Goal: Task Accomplishment & Management: Manage account settings

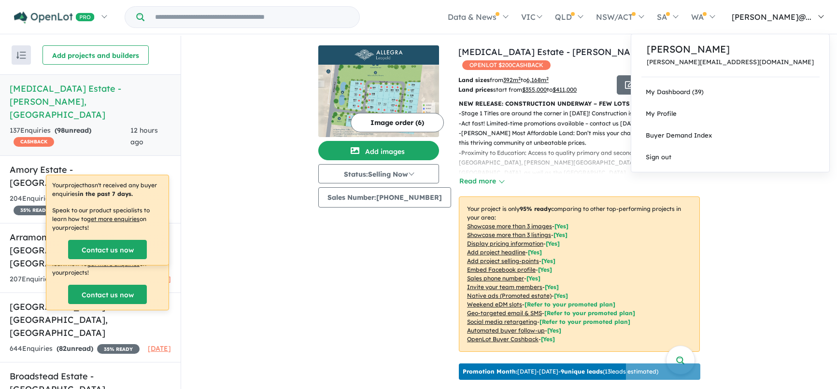
click at [785, 21] on span "[PERSON_NAME]@..." at bounding box center [772, 17] width 80 height 10
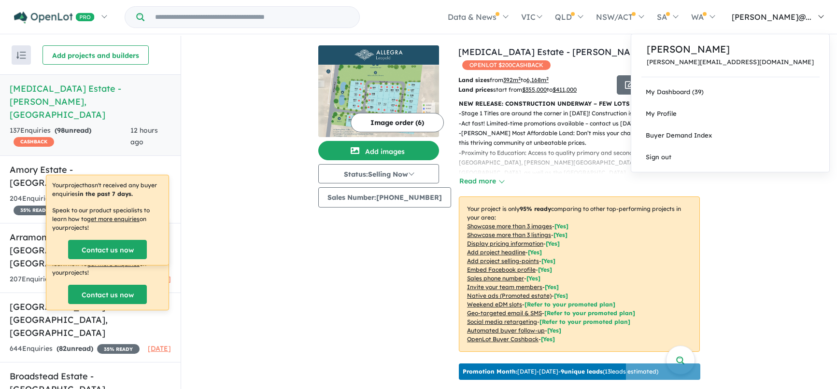
click at [800, 8] on link "[PERSON_NAME]@..." at bounding box center [775, 17] width 109 height 34
click at [786, 94] on link "My Dashboard (39)" at bounding box center [730, 92] width 198 height 22
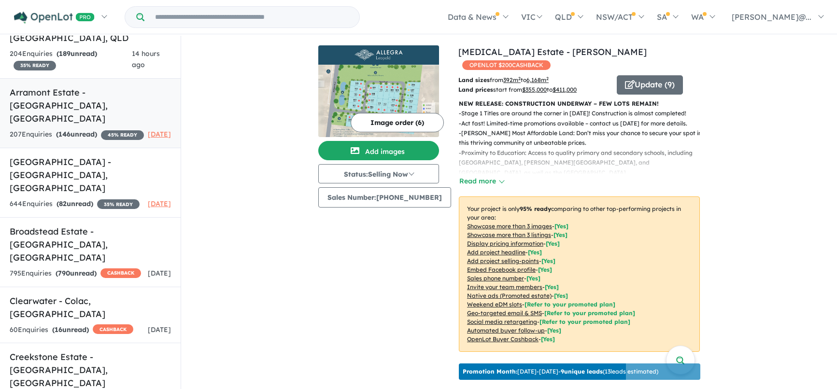
scroll to position [290, 0]
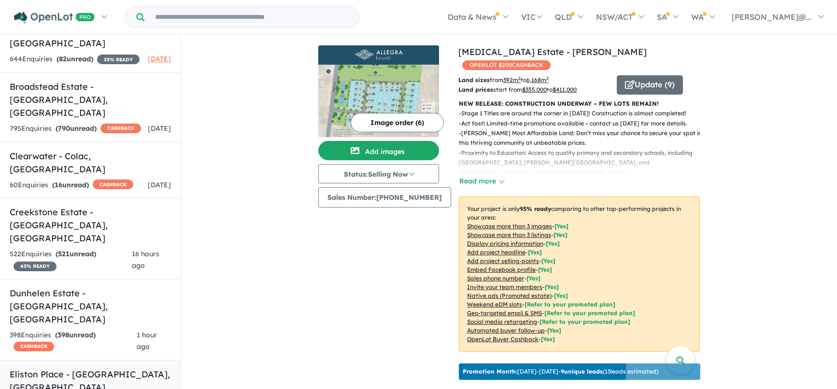
click at [62, 368] on h5 "[GEOGRAPHIC_DATA] - [GEOGRAPHIC_DATA] , [GEOGRAPHIC_DATA]" at bounding box center [90, 381] width 161 height 26
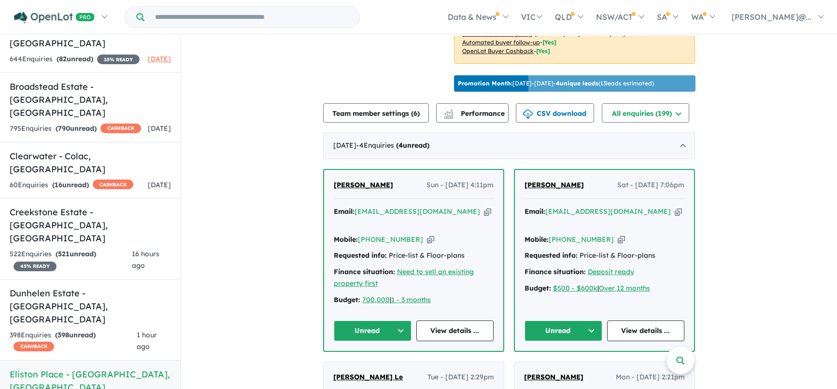
scroll to position [145, 0]
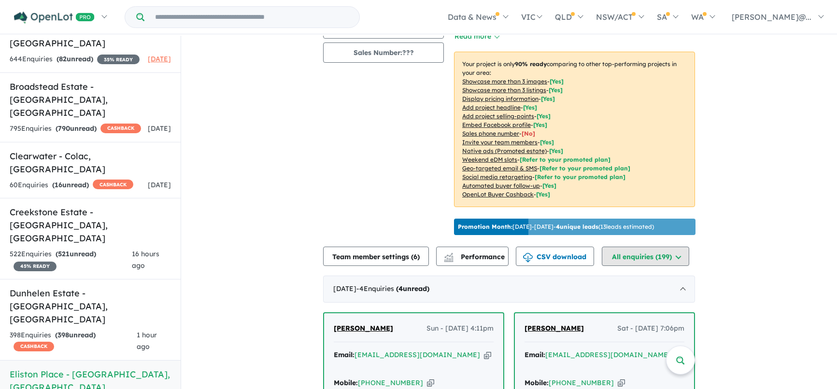
click at [636, 261] on button "All enquiries ( 199 )" at bounding box center [645, 256] width 87 height 19
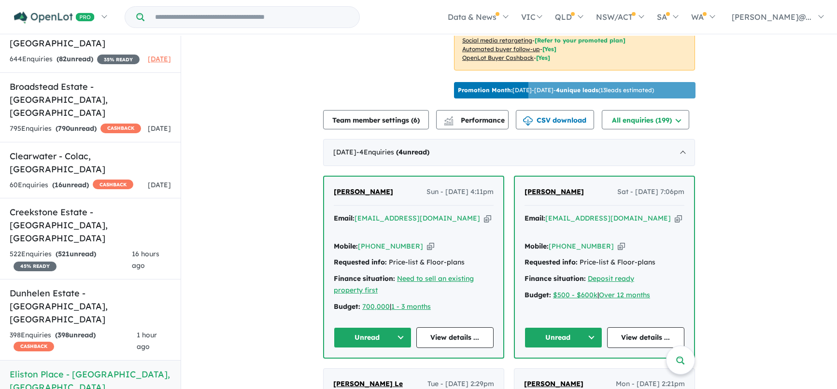
scroll to position [290, 0]
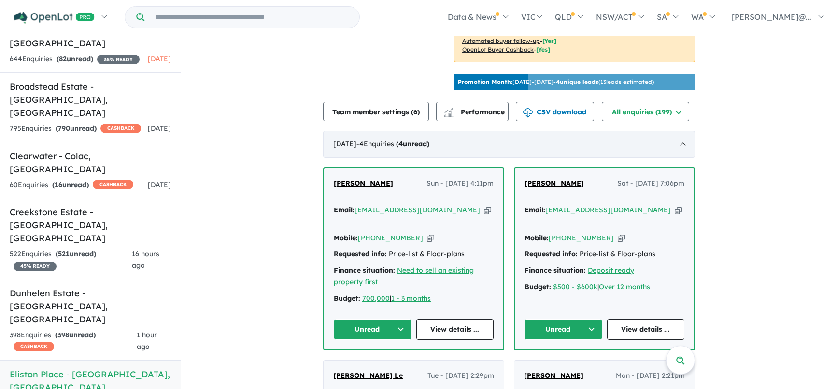
click at [429, 146] on strong "( 4 unread)" at bounding box center [412, 144] width 33 height 9
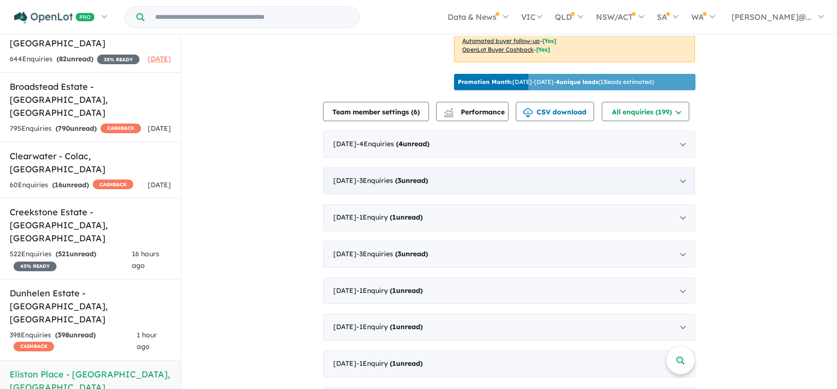
click at [398, 184] on span "- 3 Enquir ies ( 3 unread)" at bounding box center [391, 180] width 71 height 9
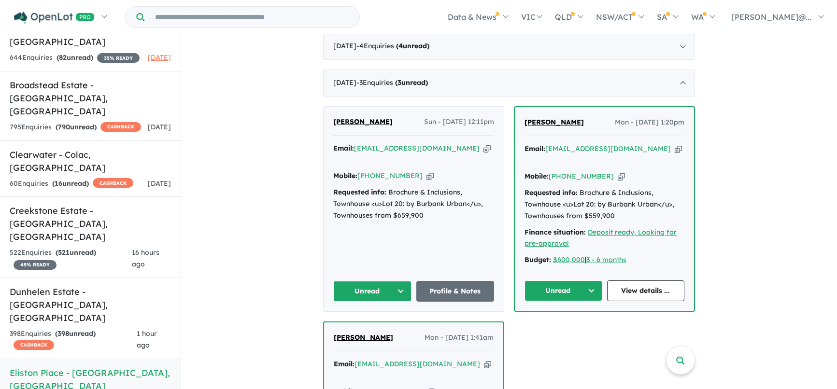
scroll to position [435, 0]
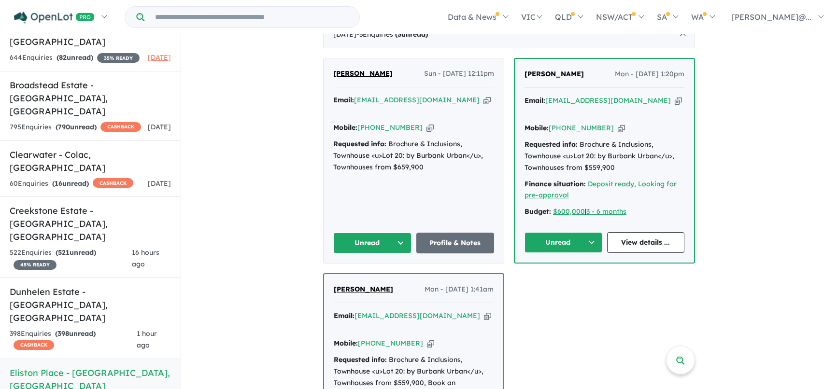
click at [675, 104] on icon "button" at bounding box center [678, 101] width 7 height 10
click at [483, 105] on icon "button" at bounding box center [486, 100] width 7 height 10
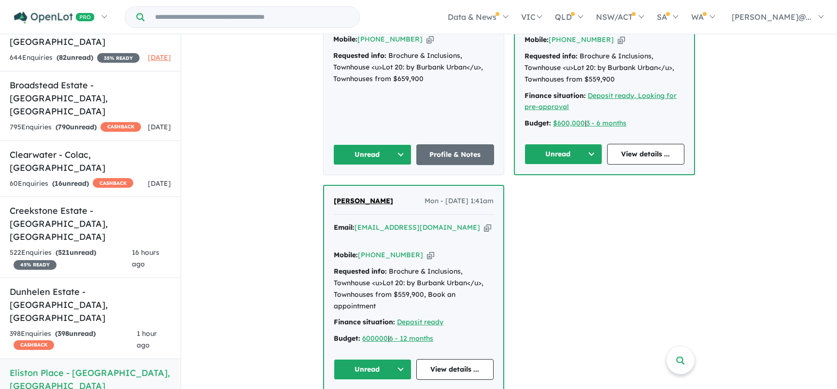
scroll to position [531, 0]
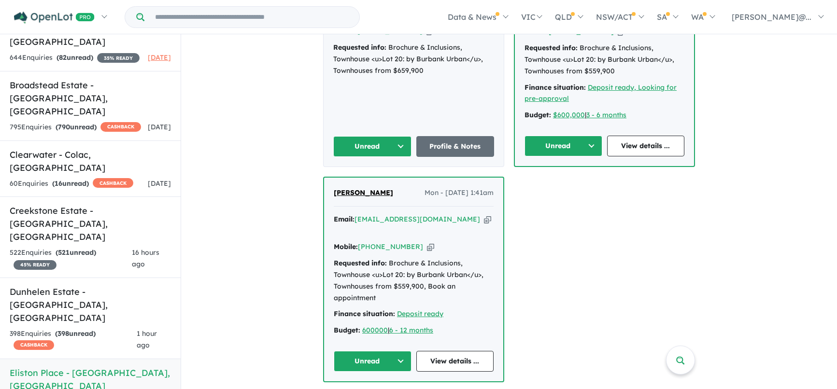
click at [484, 223] on icon "button" at bounding box center [487, 219] width 7 height 10
